Goal: Navigation & Orientation: Find specific page/section

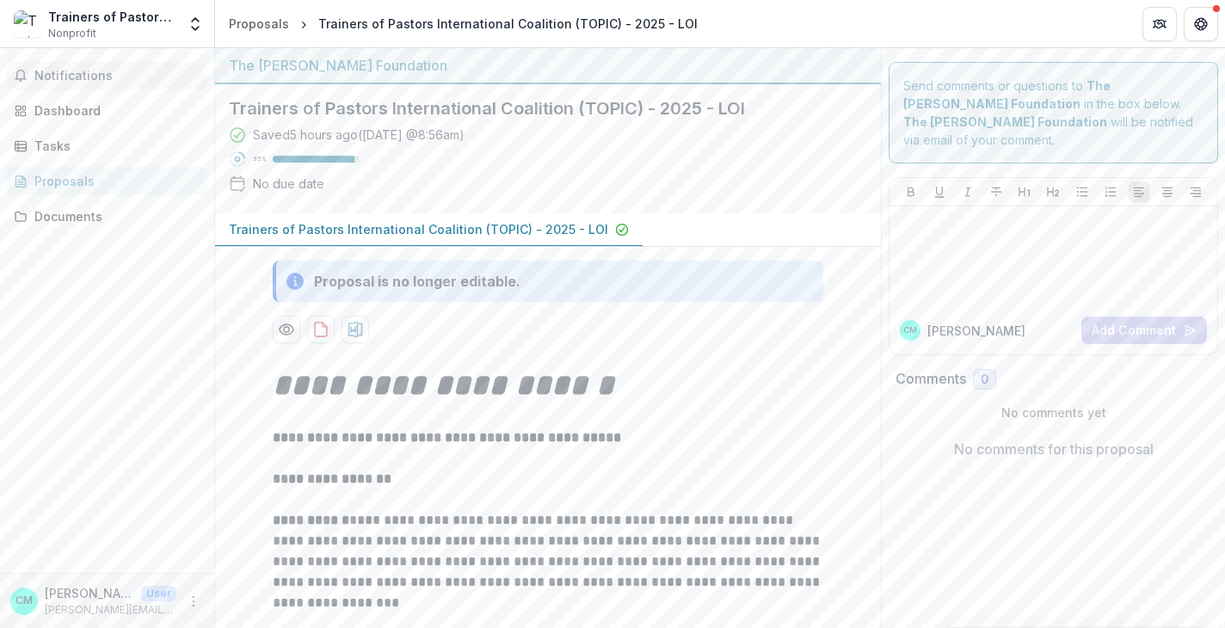
click at [77, 74] on span "Notifications" at bounding box center [117, 76] width 166 height 15
click at [71, 106] on div "Dashboard" at bounding box center [113, 111] width 159 height 18
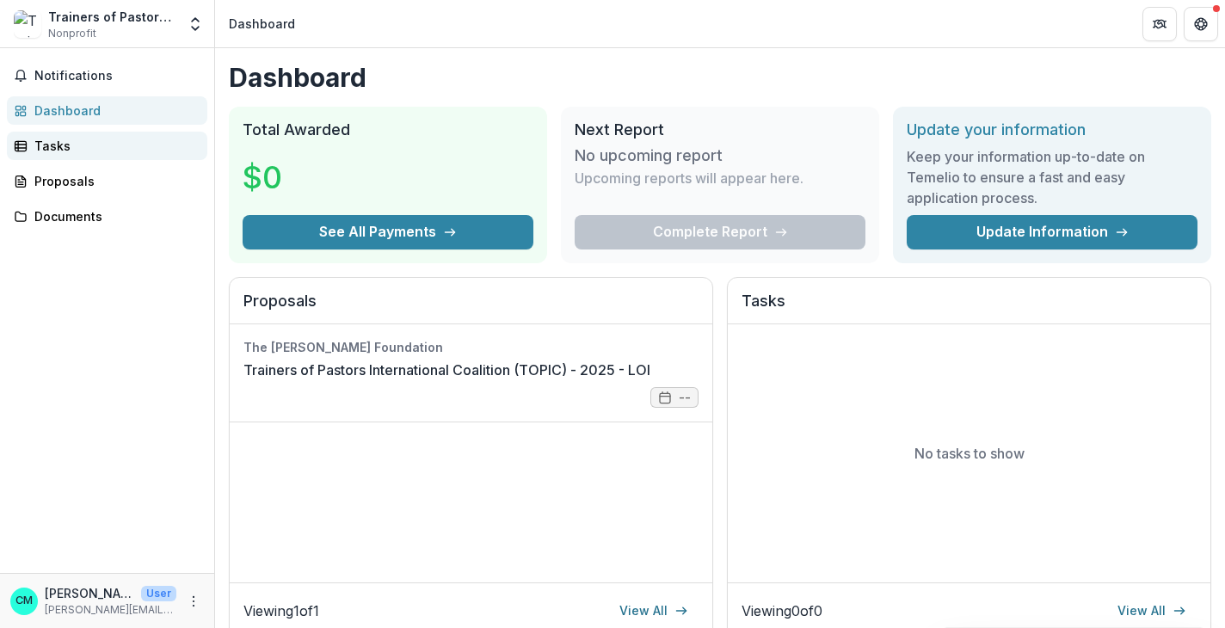
click at [47, 151] on div "Tasks" at bounding box center [113, 146] width 159 height 18
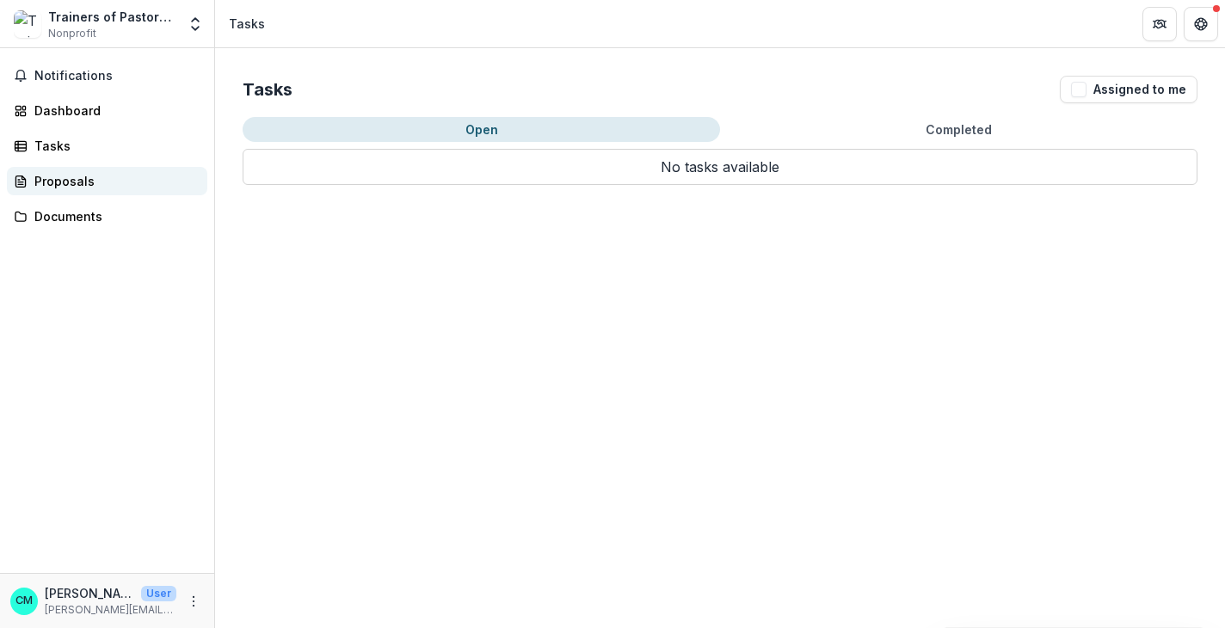
click at [48, 175] on div "Proposals" at bounding box center [113, 181] width 159 height 18
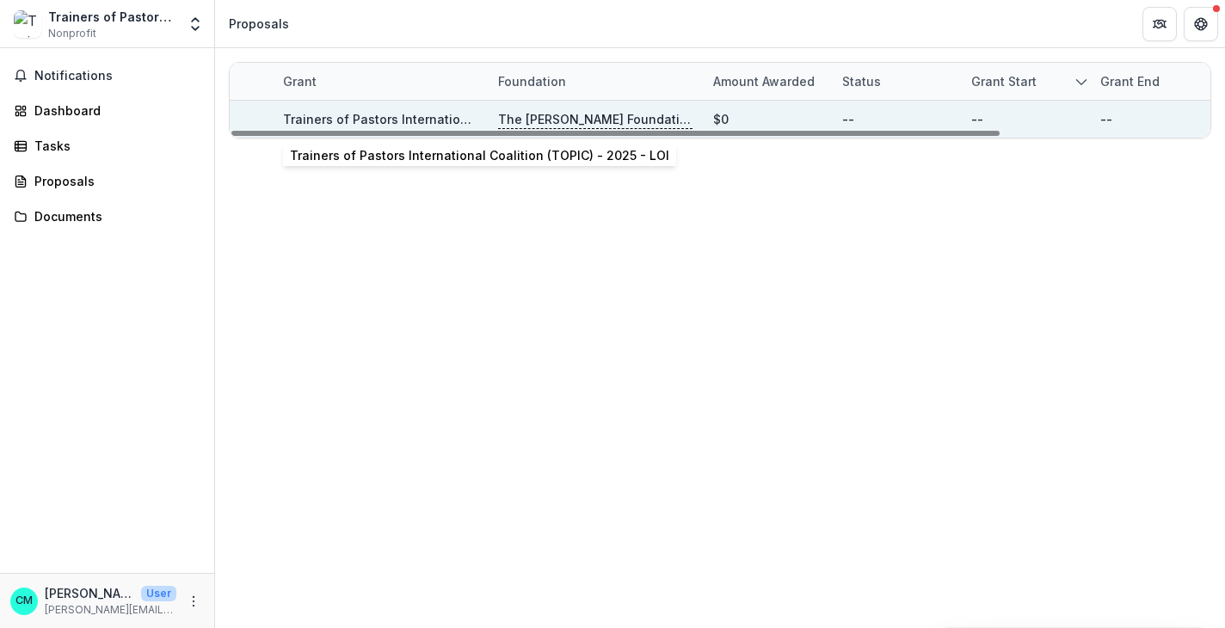
click at [415, 121] on link "Trainers of Pastors International Coalition (TOPIC) - 2025 - LOI" at bounding box center [472, 119] width 379 height 15
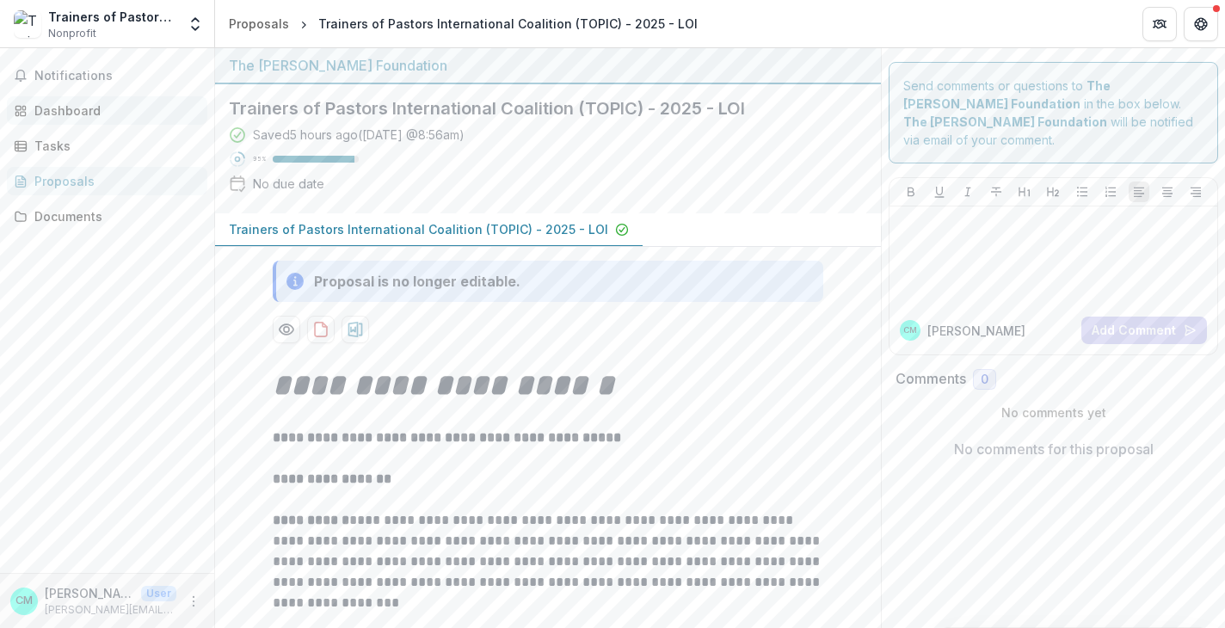
click at [67, 109] on div "Dashboard" at bounding box center [113, 111] width 159 height 18
